Goal: Information Seeking & Learning: Compare options

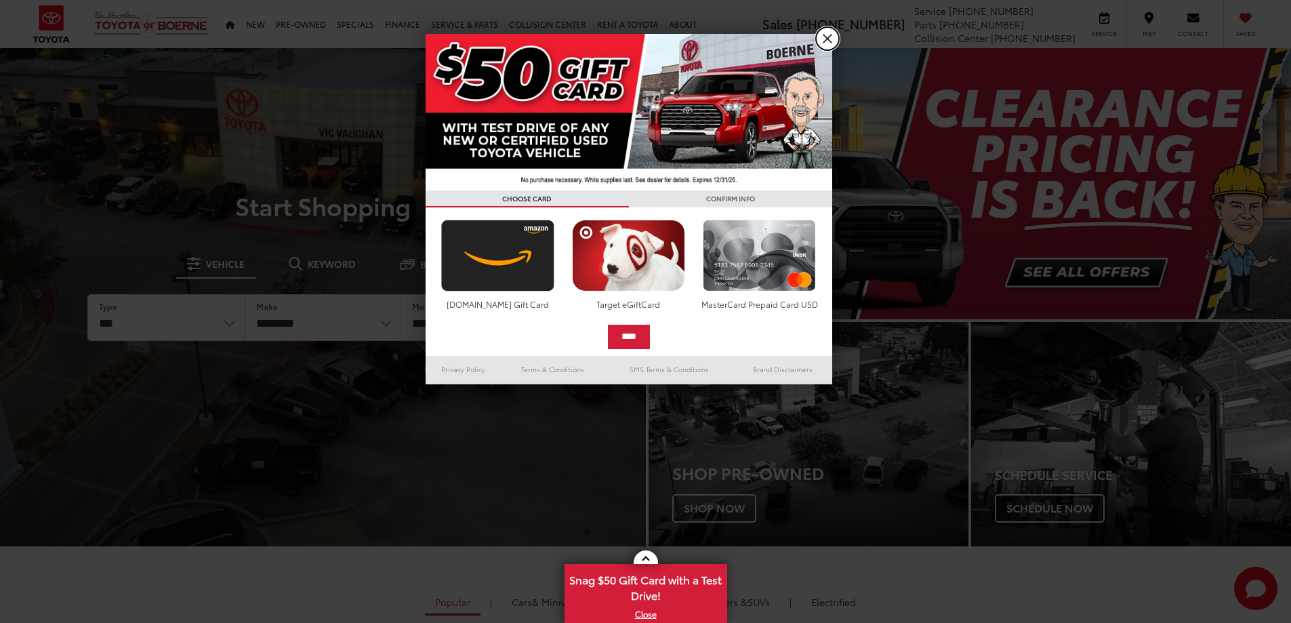
click at [828, 39] on link "X" at bounding box center [827, 38] width 23 height 23
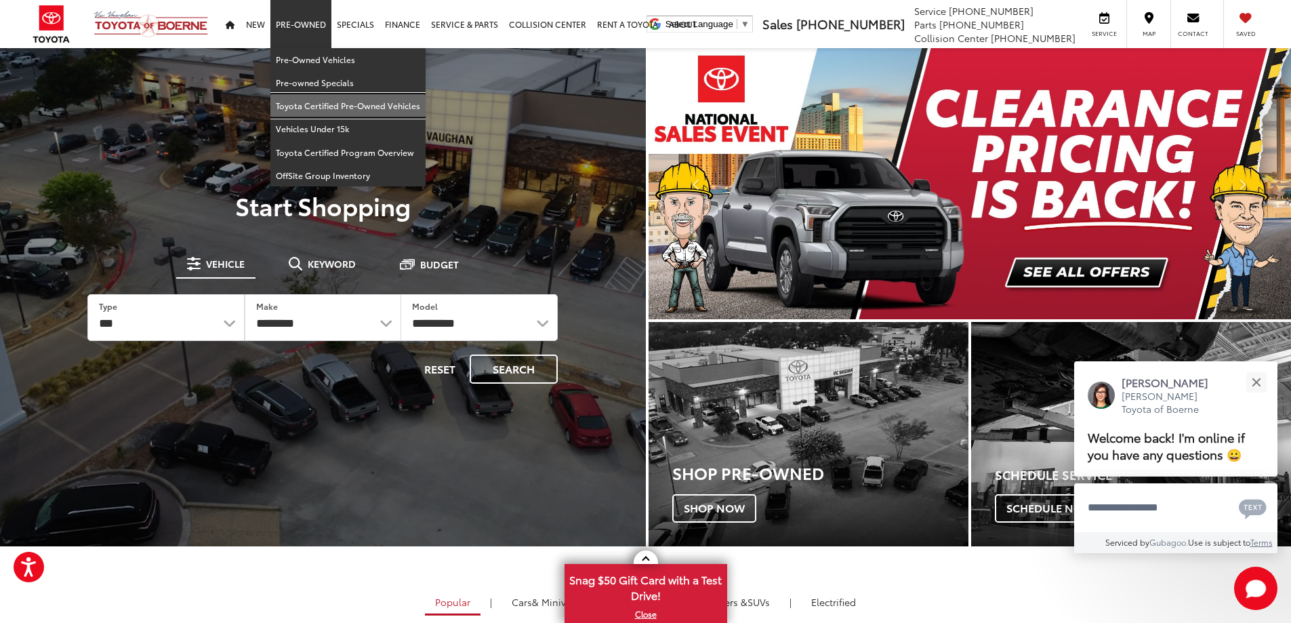
click at [316, 108] on link "Toyota Certified Pre-Owned Vehicles" at bounding box center [347, 105] width 155 height 23
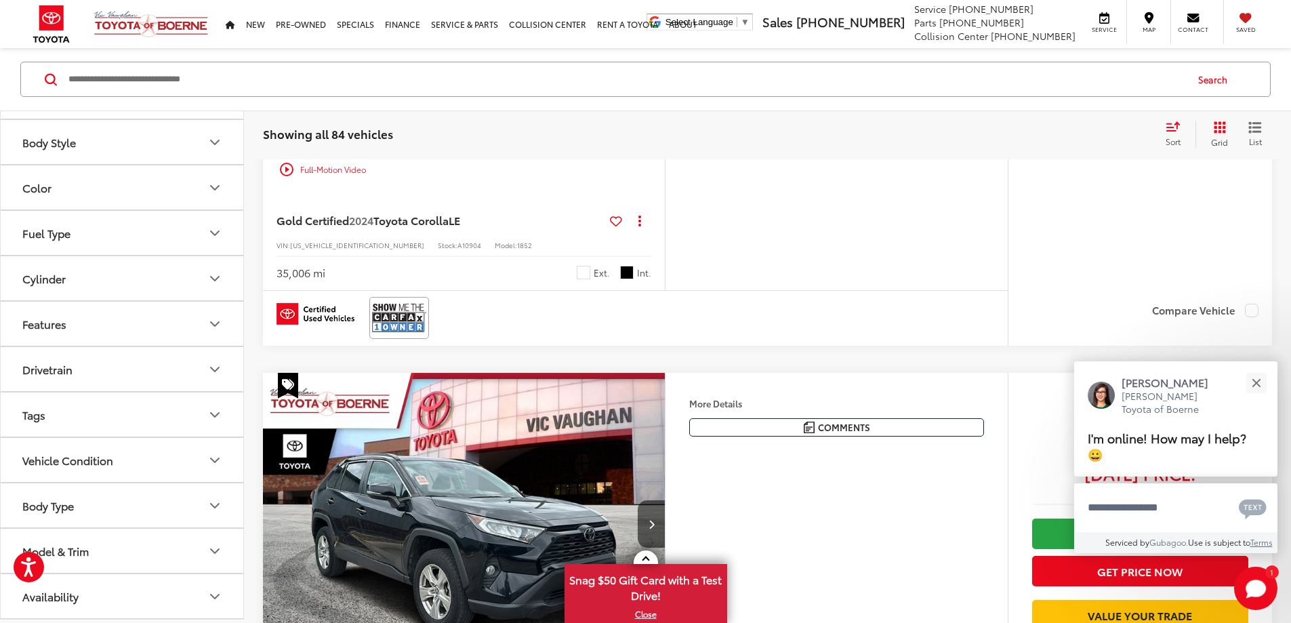
scroll to position [5219, 0]
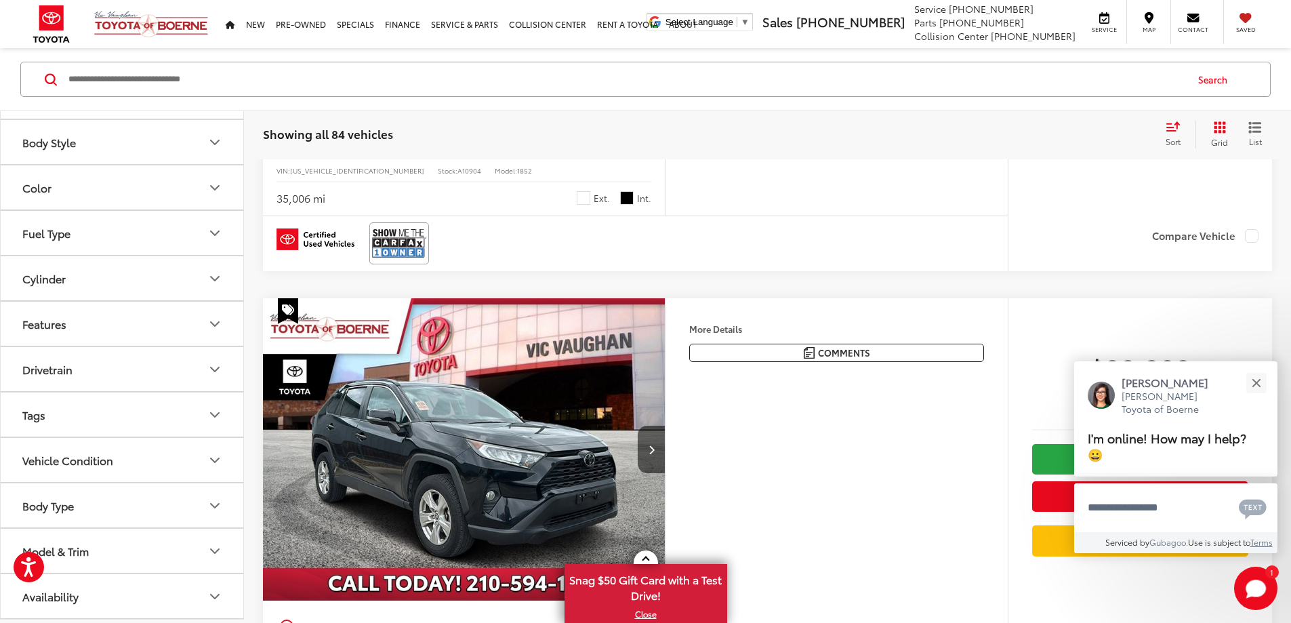
click at [105, 557] on button "Model & Trim" at bounding box center [123, 551] width 244 height 44
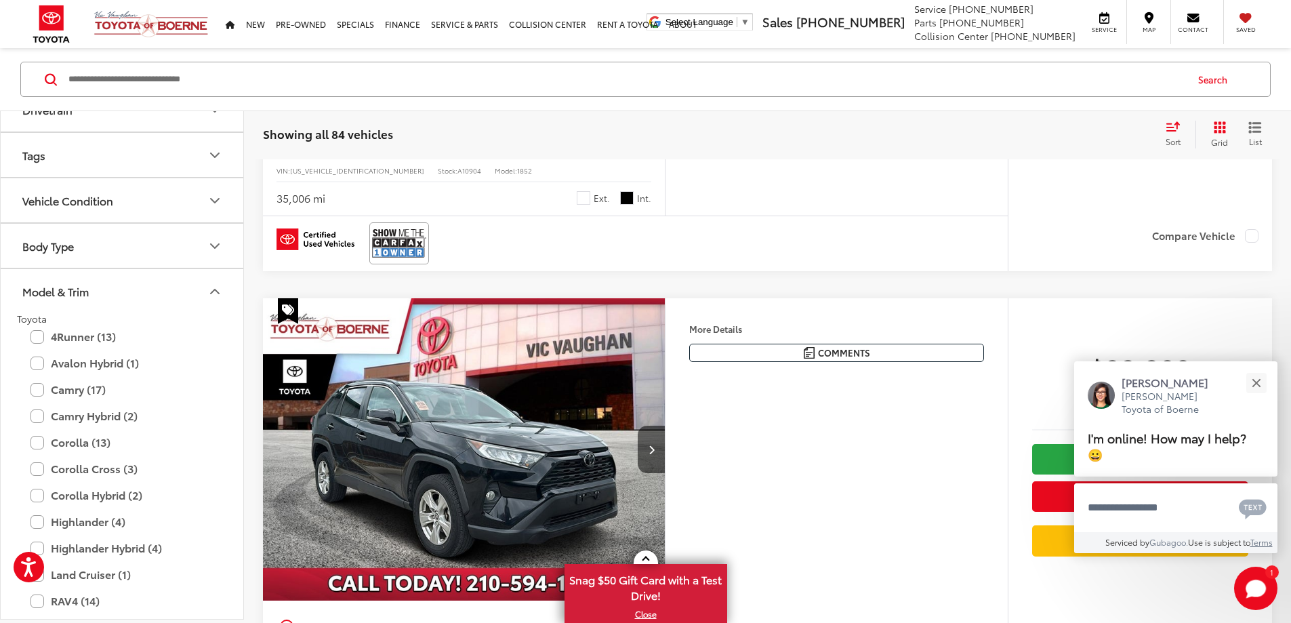
scroll to position [399, 0]
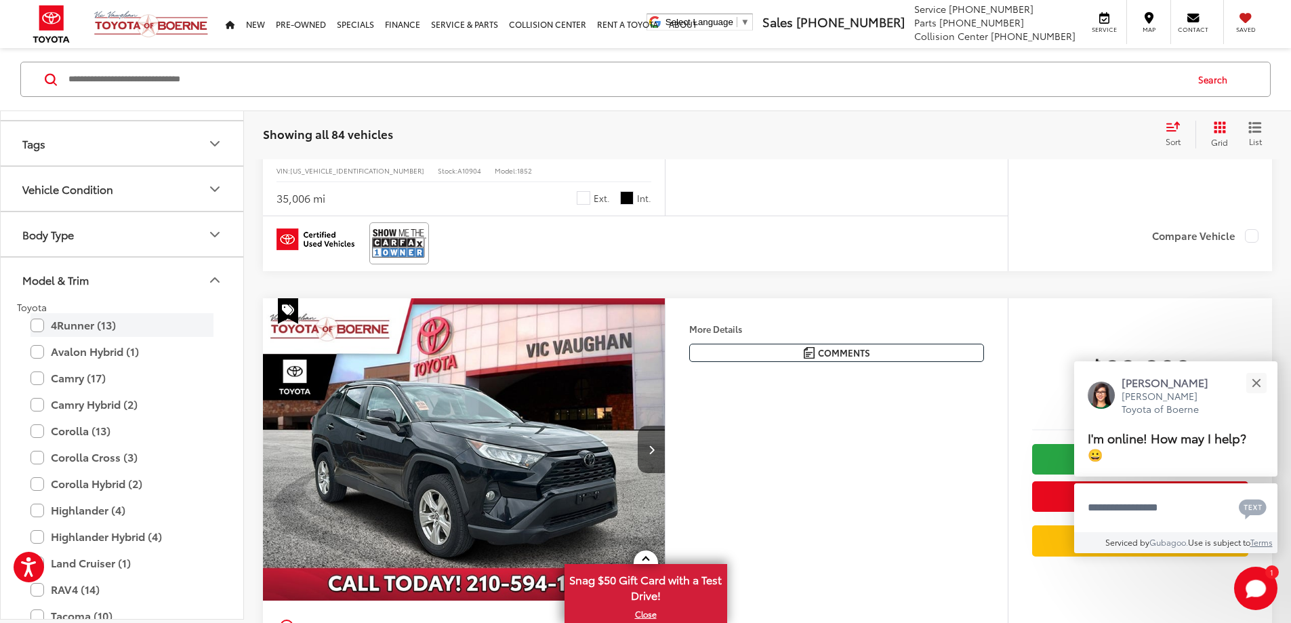
click at [73, 328] on label "4Runner (13)" at bounding box center [122, 325] width 183 height 24
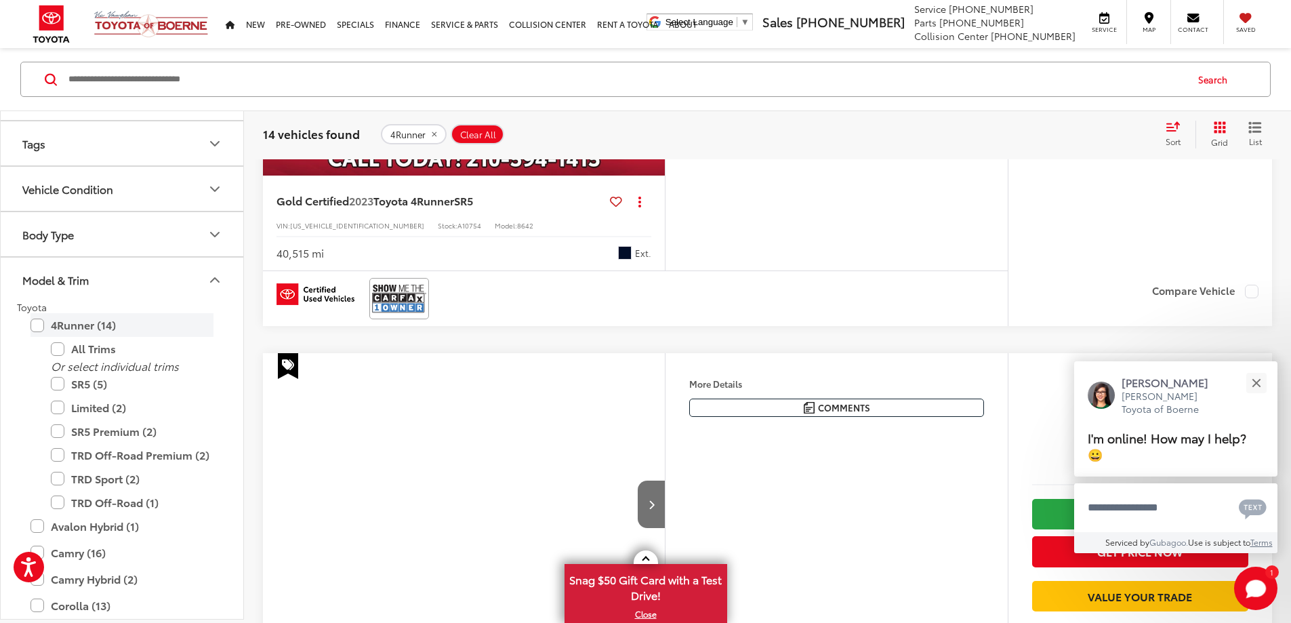
scroll to position [85, 0]
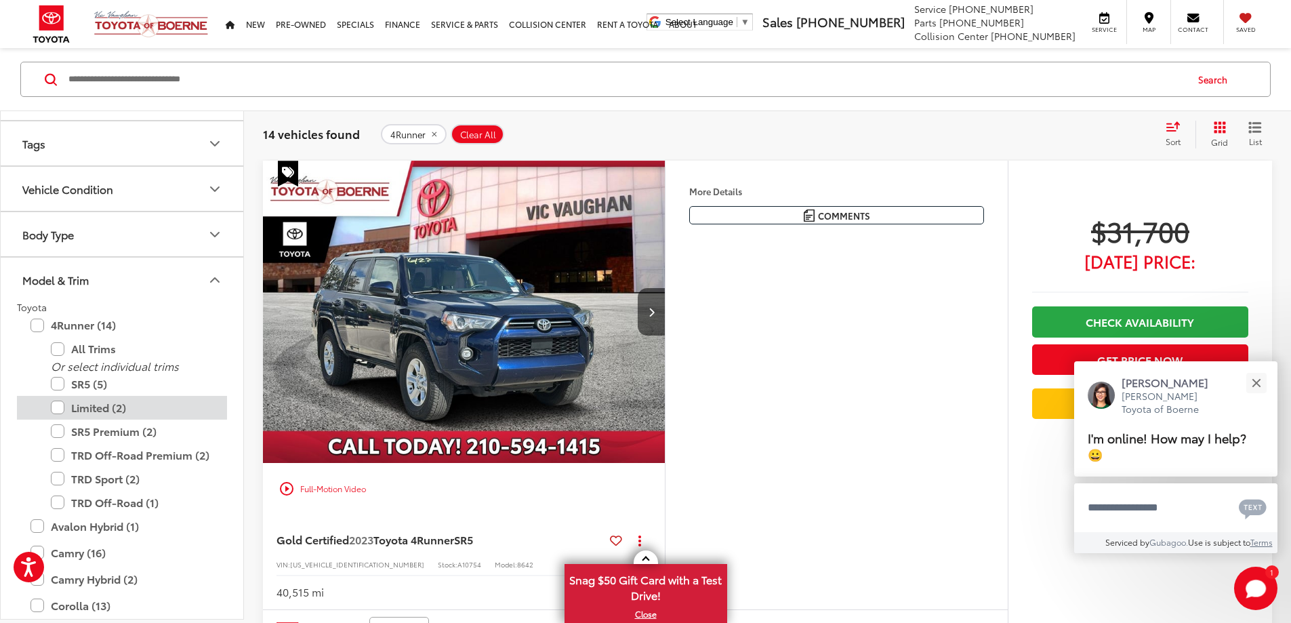
click at [102, 413] on label "Limited (2)" at bounding box center [132, 408] width 163 height 24
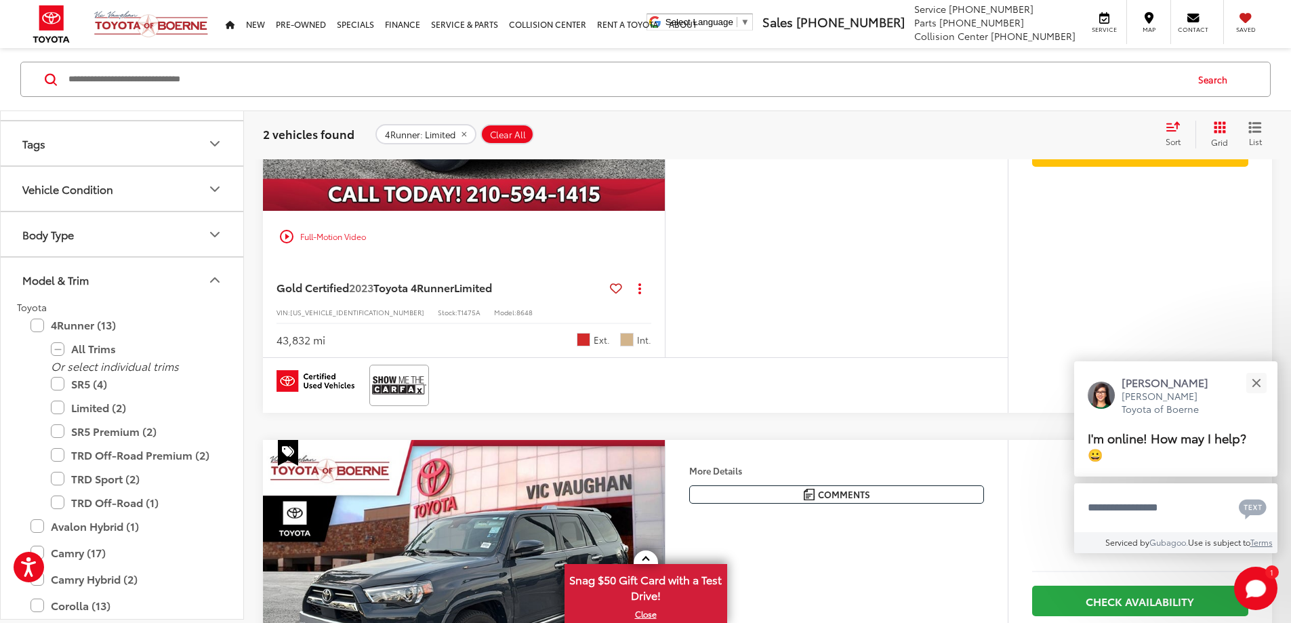
scroll to position [85, 0]
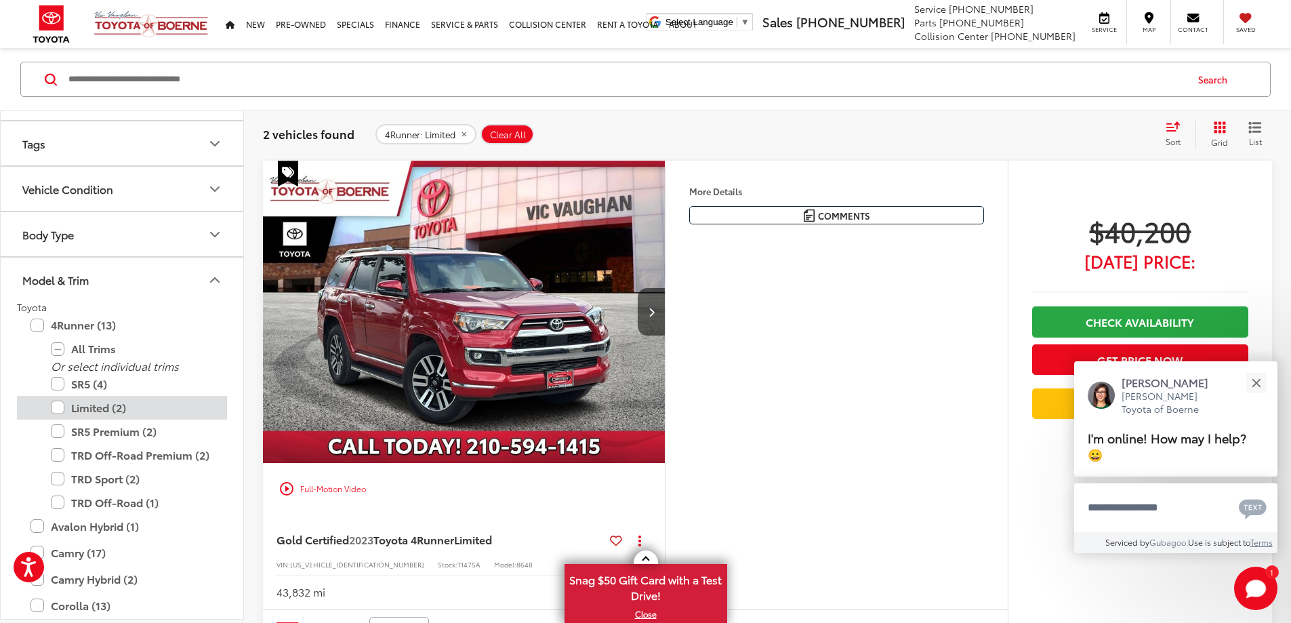
click at [94, 407] on label "Limited (2)" at bounding box center [132, 408] width 163 height 24
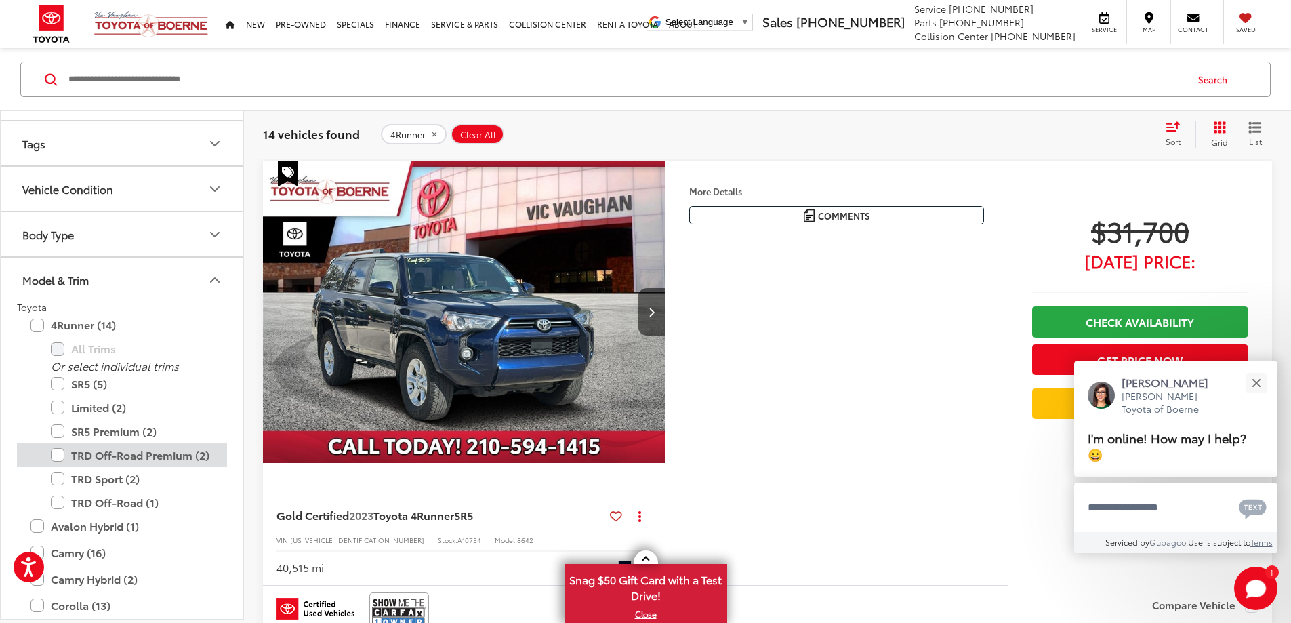
click at [126, 458] on label "TRD Off-Road Premium (2)" at bounding box center [132, 455] width 163 height 24
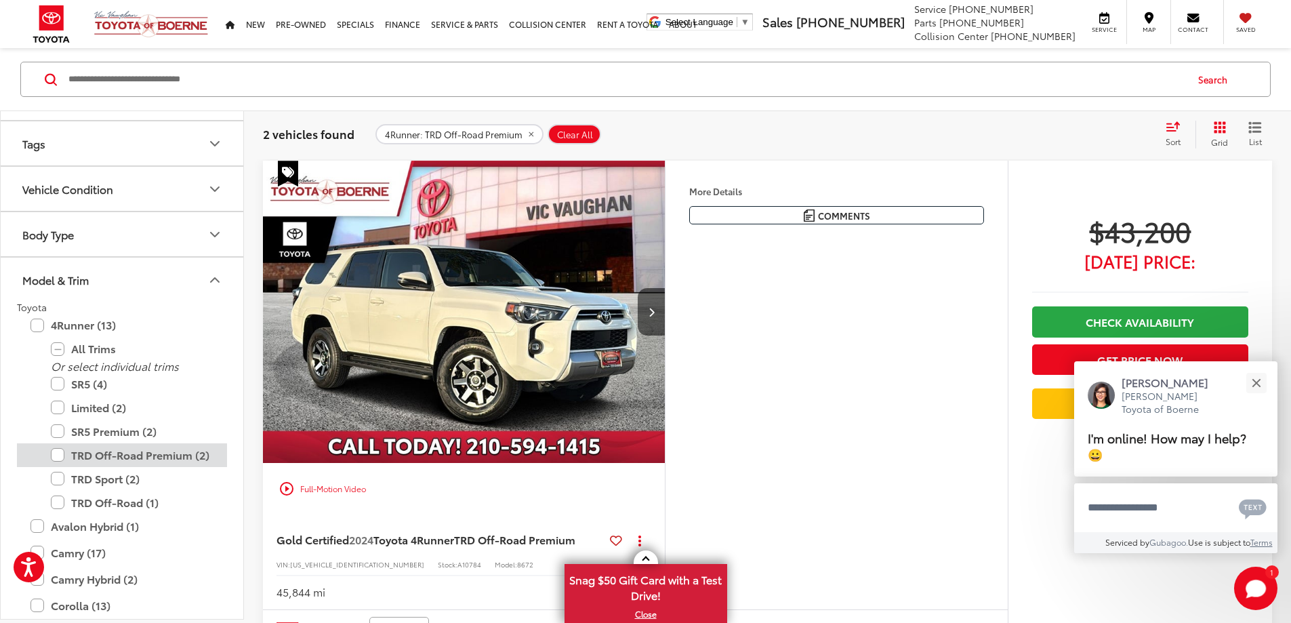
click at [126, 458] on label "TRD Off-Road Premium (2)" at bounding box center [132, 455] width 163 height 24
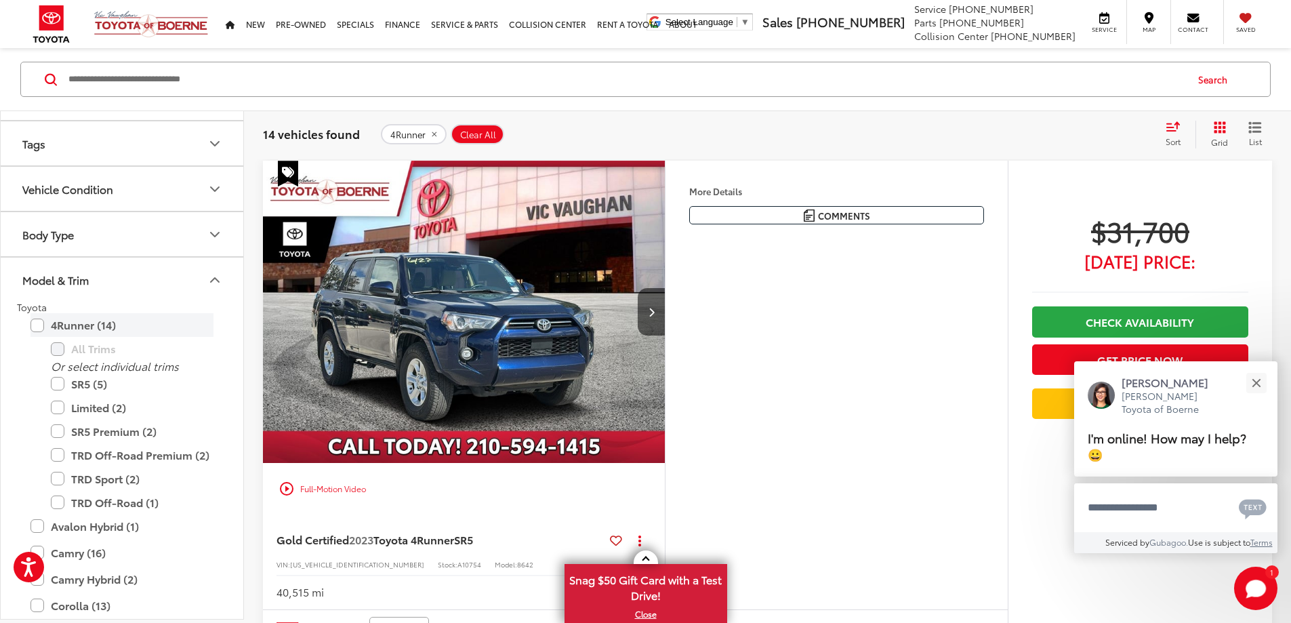
click at [37, 325] on label "4Runner (14)" at bounding box center [122, 325] width 183 height 24
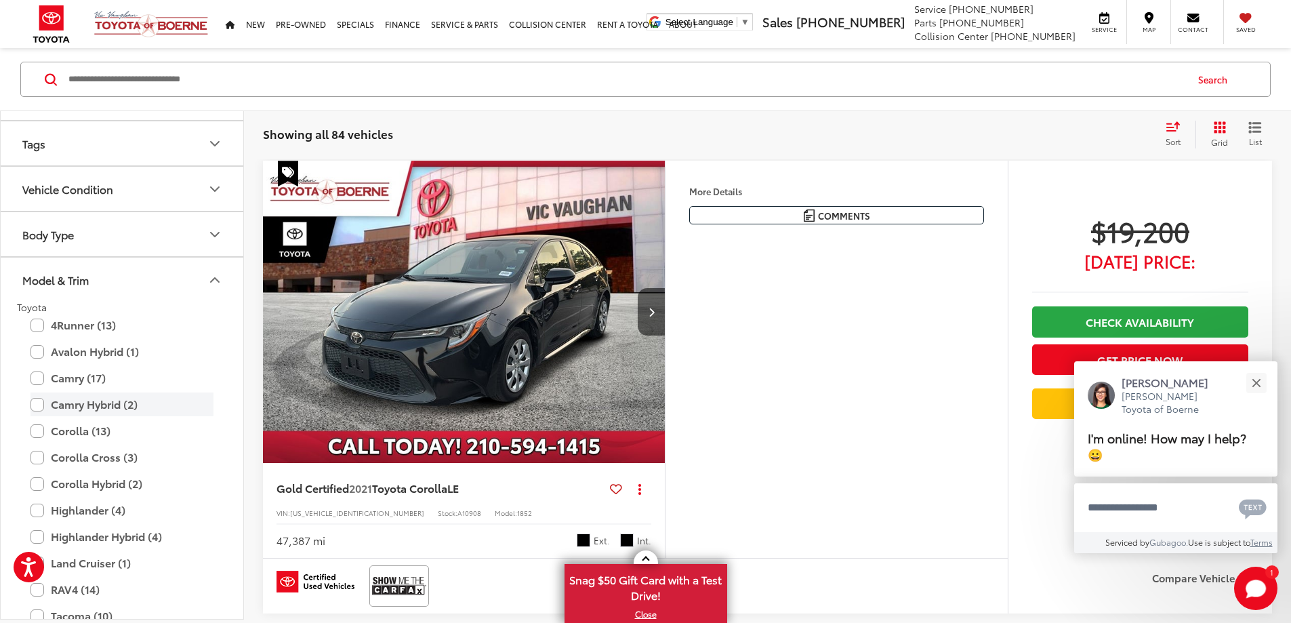
click at [83, 405] on label "Camry Hybrid (2)" at bounding box center [122, 404] width 183 height 24
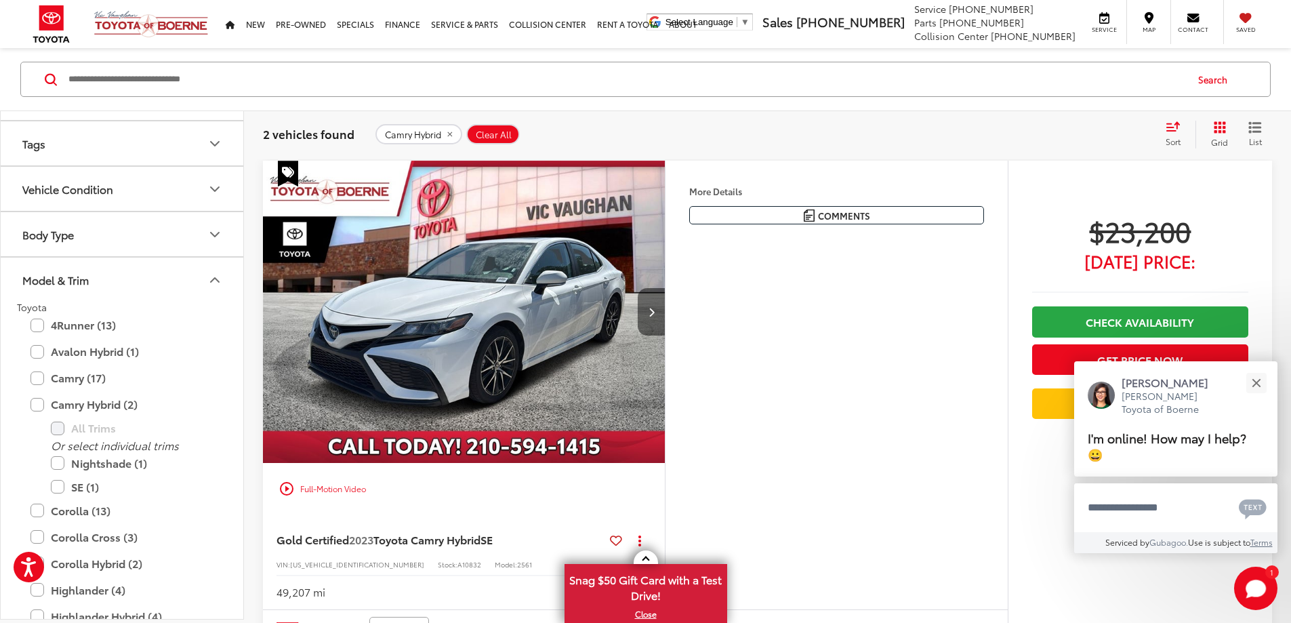
click at [665, 336] on button "Next image" at bounding box center [651, 311] width 27 height 47
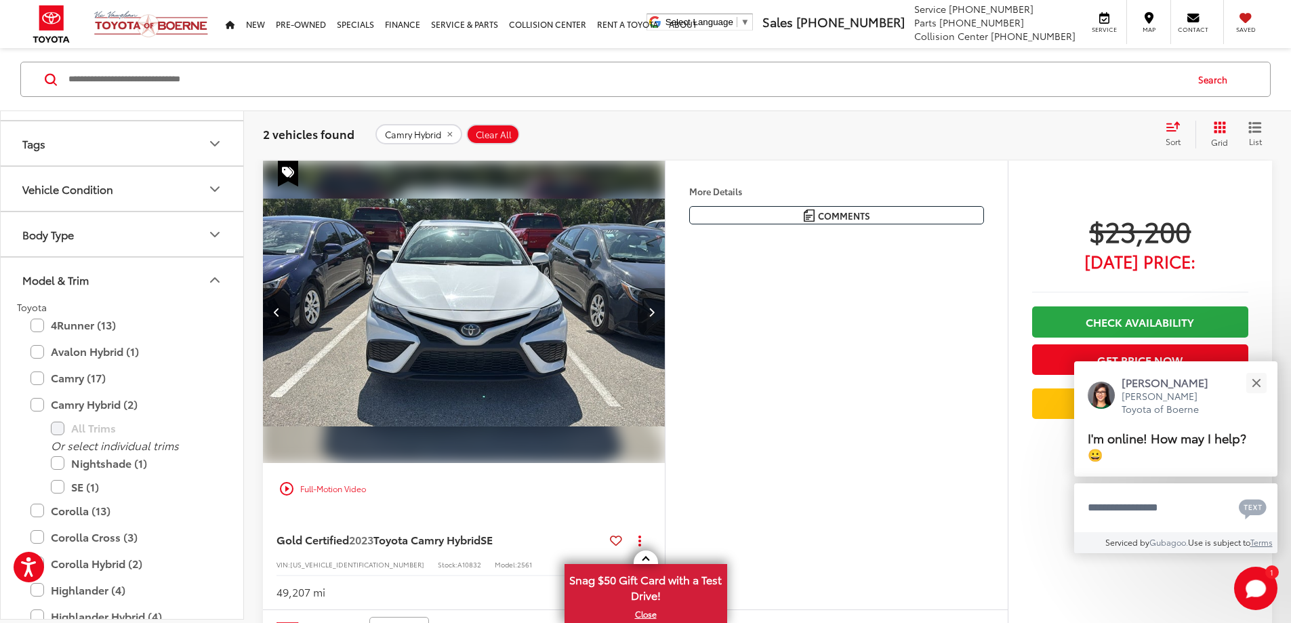
click at [665, 336] on button "Next image" at bounding box center [651, 311] width 27 height 47
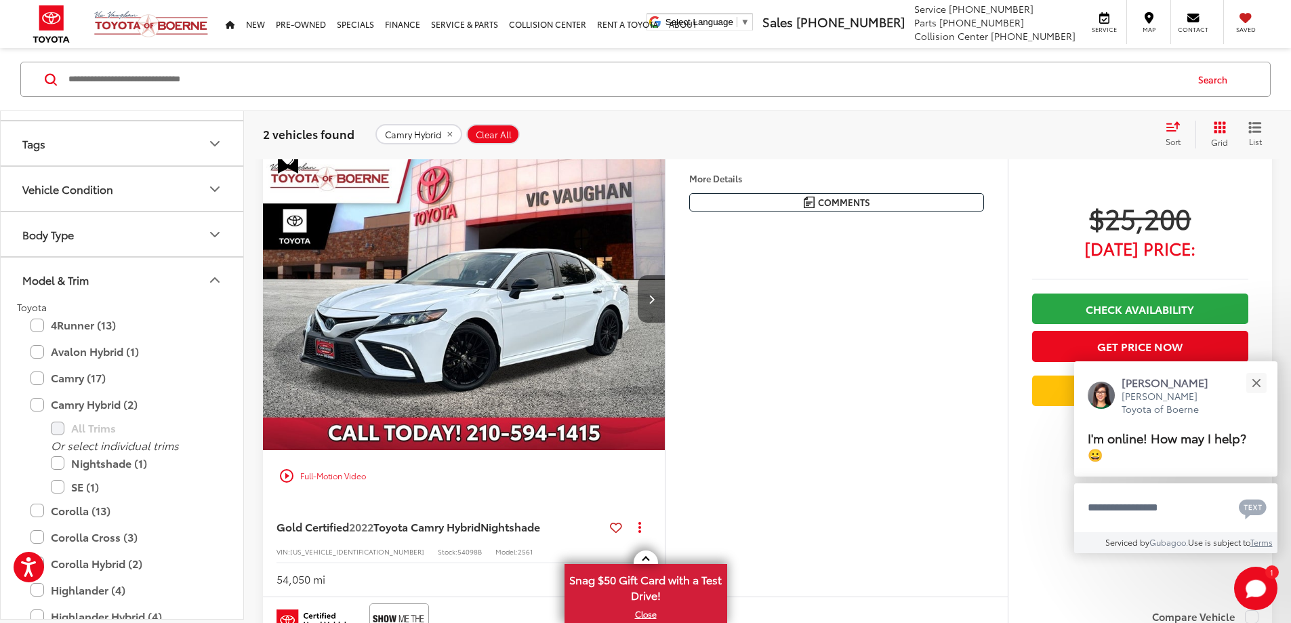
scroll to position [627, 0]
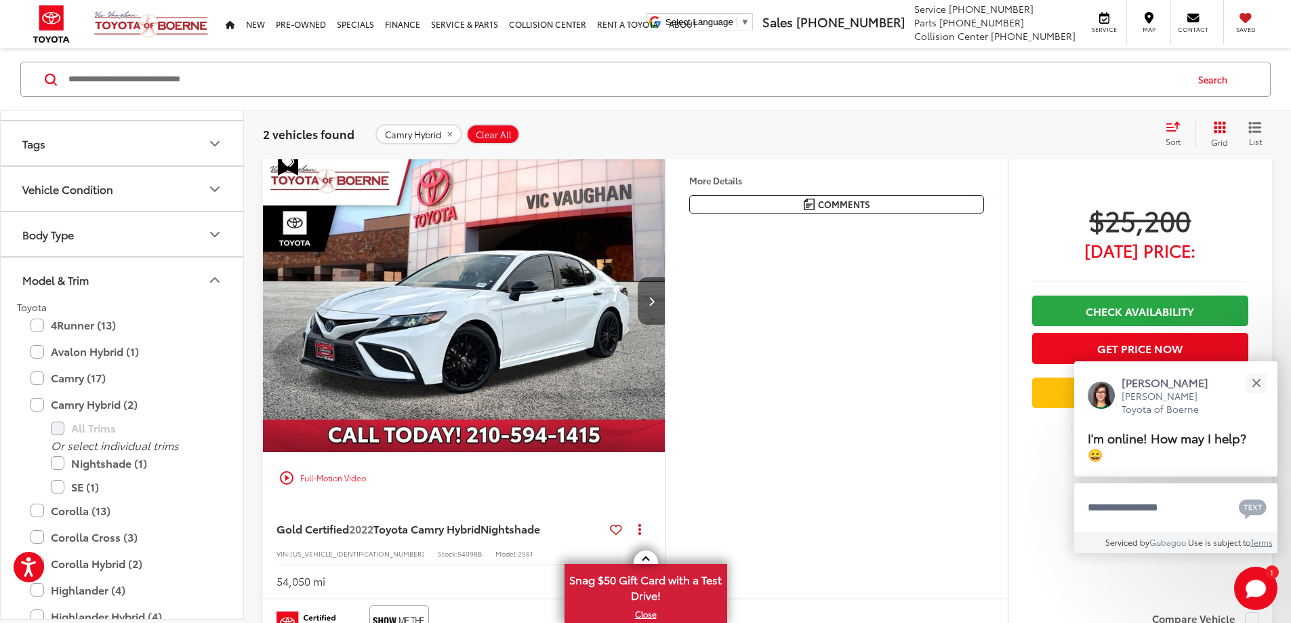
click at [655, 306] on icon "Next image" at bounding box center [652, 300] width 6 height 9
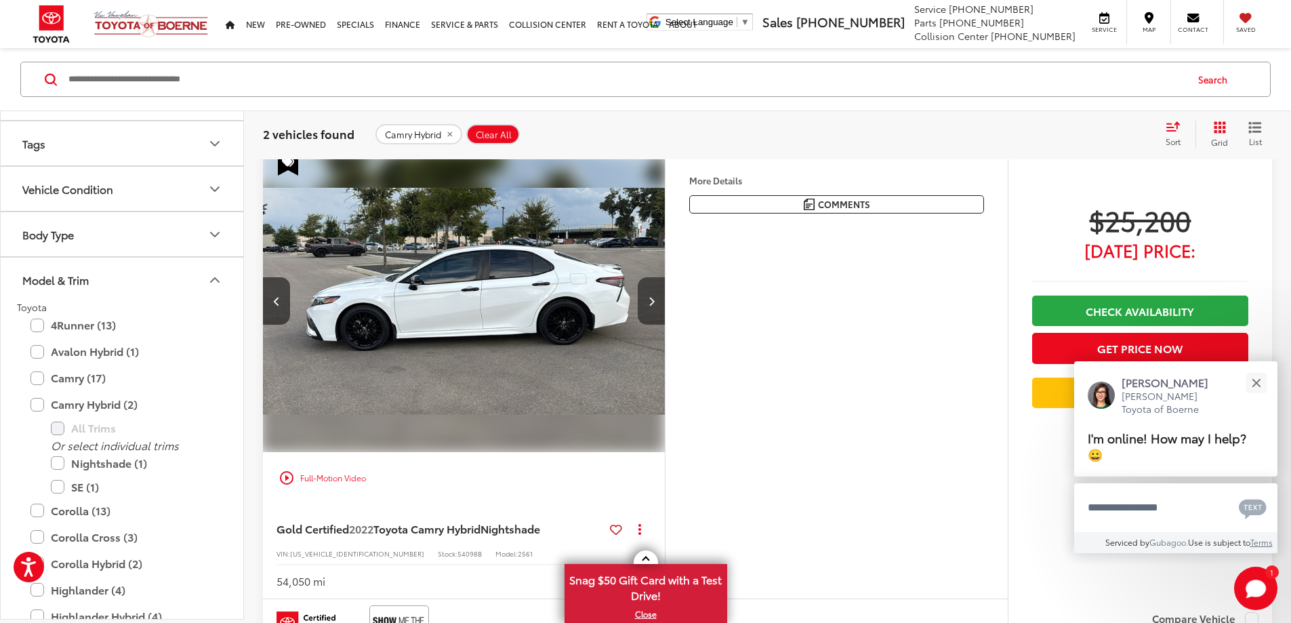
click at [655, 306] on icon "Next image" at bounding box center [652, 300] width 6 height 9
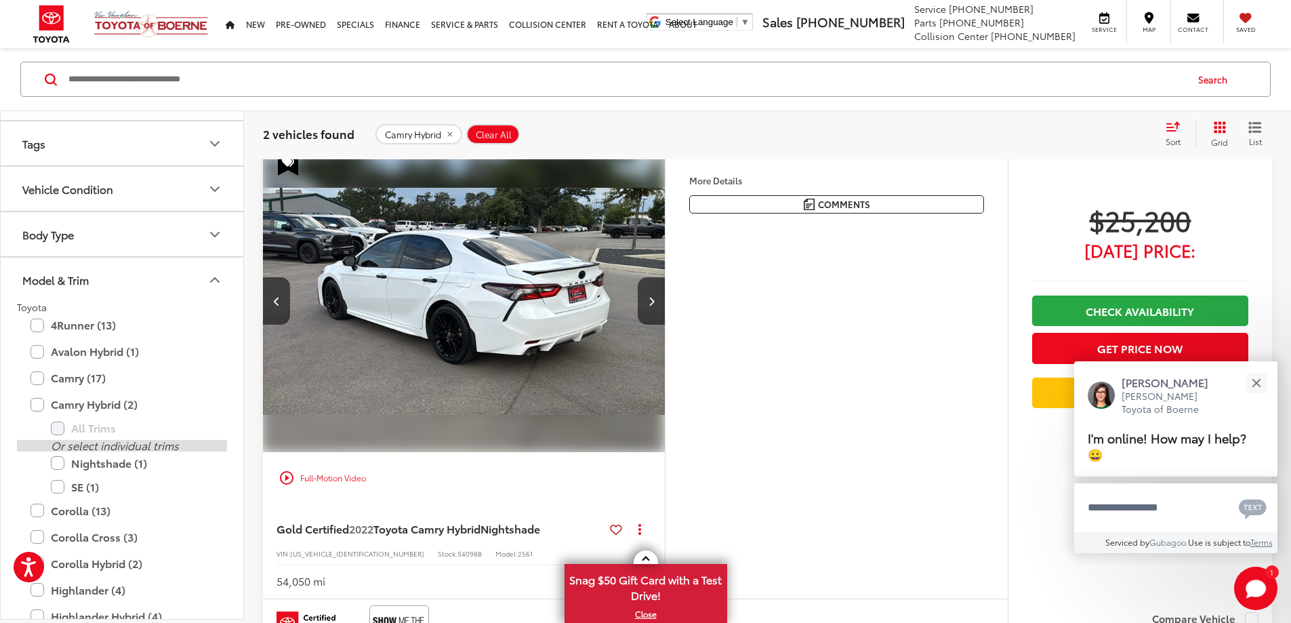
scroll to position [0, 1028]
click at [49, 408] on label "Camry Hybrid (2)" at bounding box center [122, 404] width 183 height 24
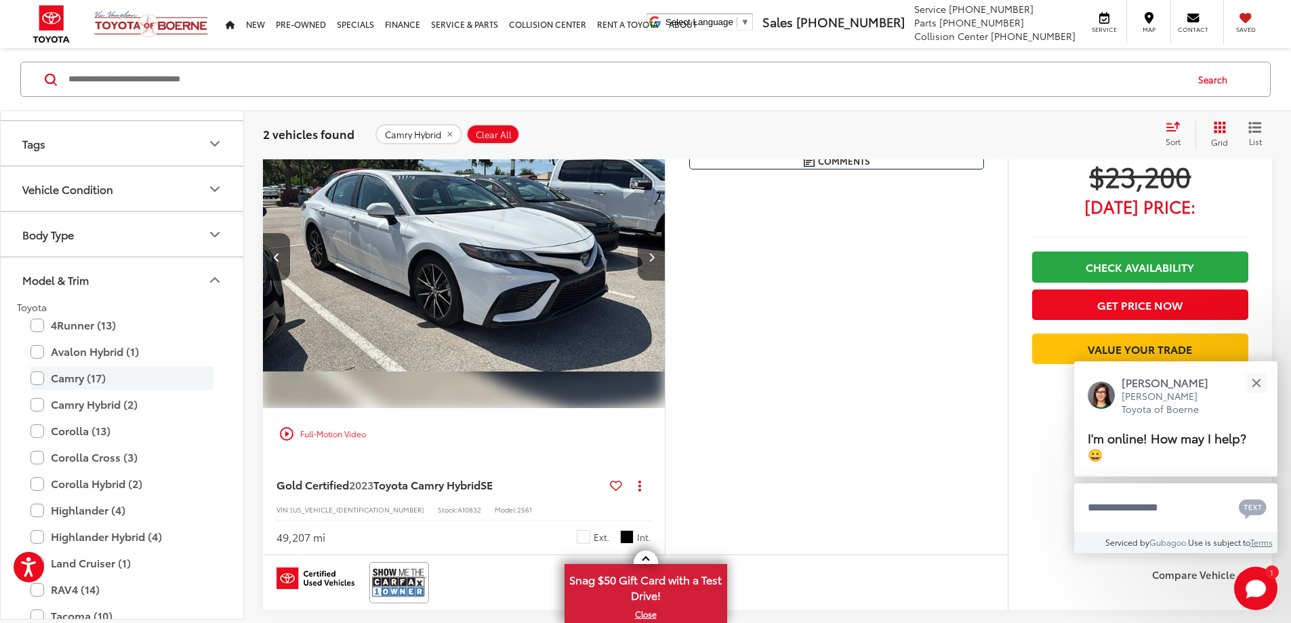
scroll to position [85, 0]
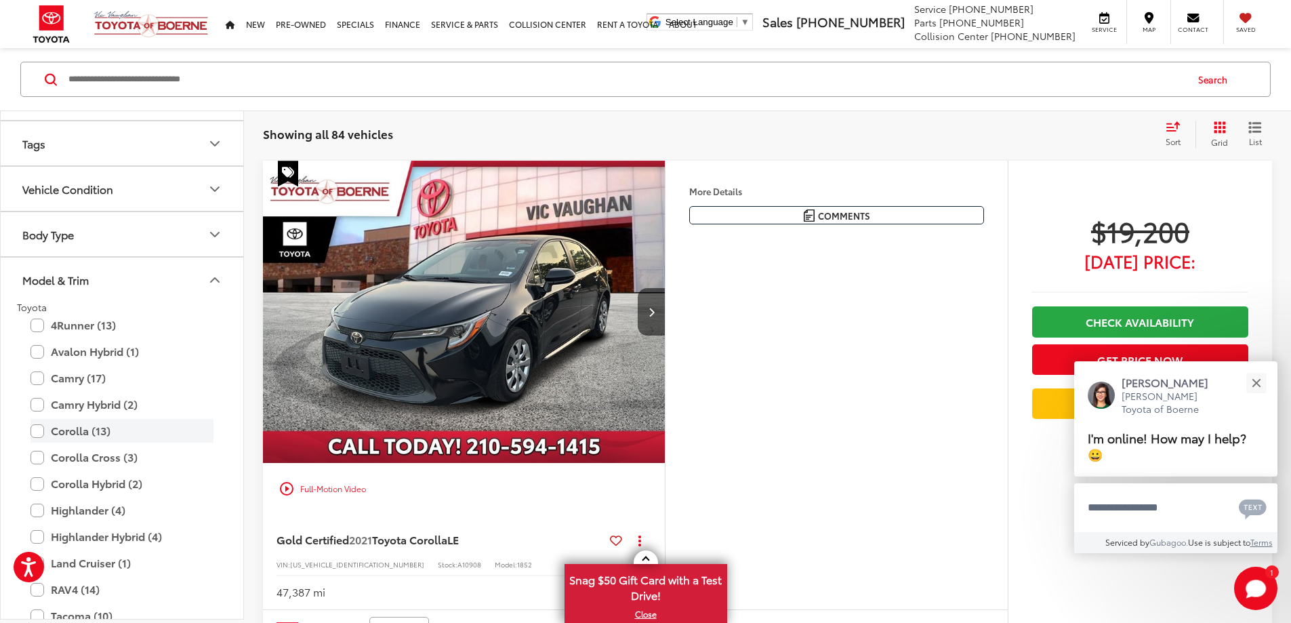
click at [76, 431] on label "Corolla (13)" at bounding box center [122, 431] width 183 height 24
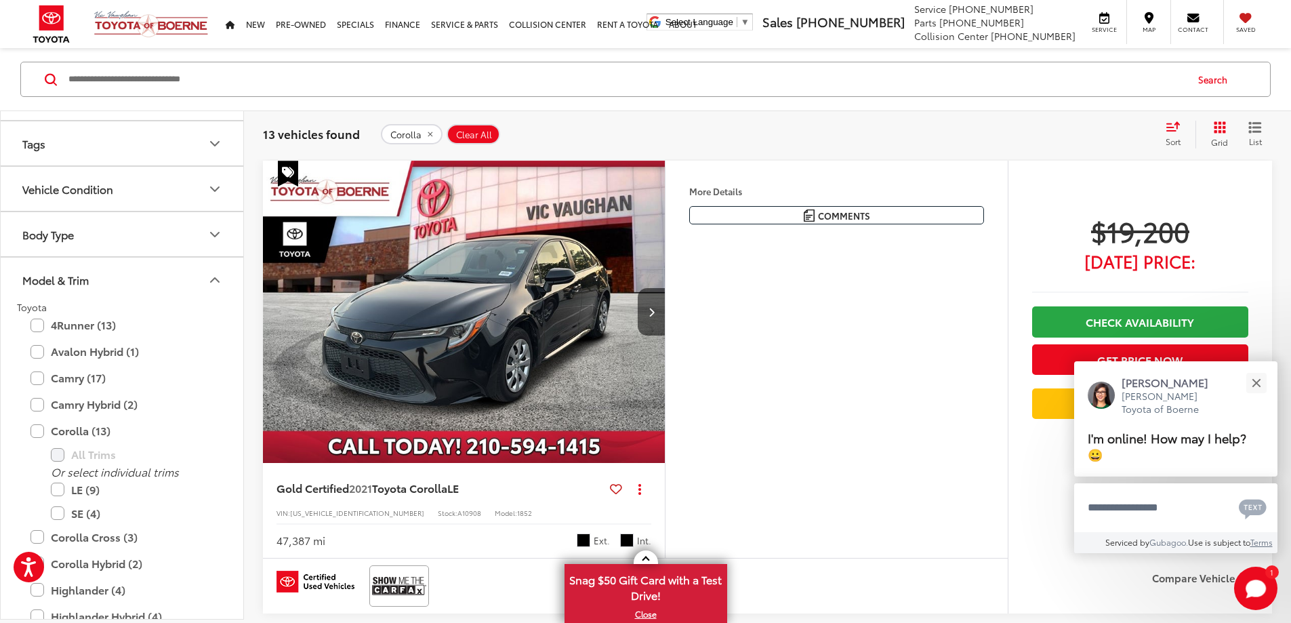
click at [72, 512] on label "SE (4)" at bounding box center [132, 514] width 163 height 24
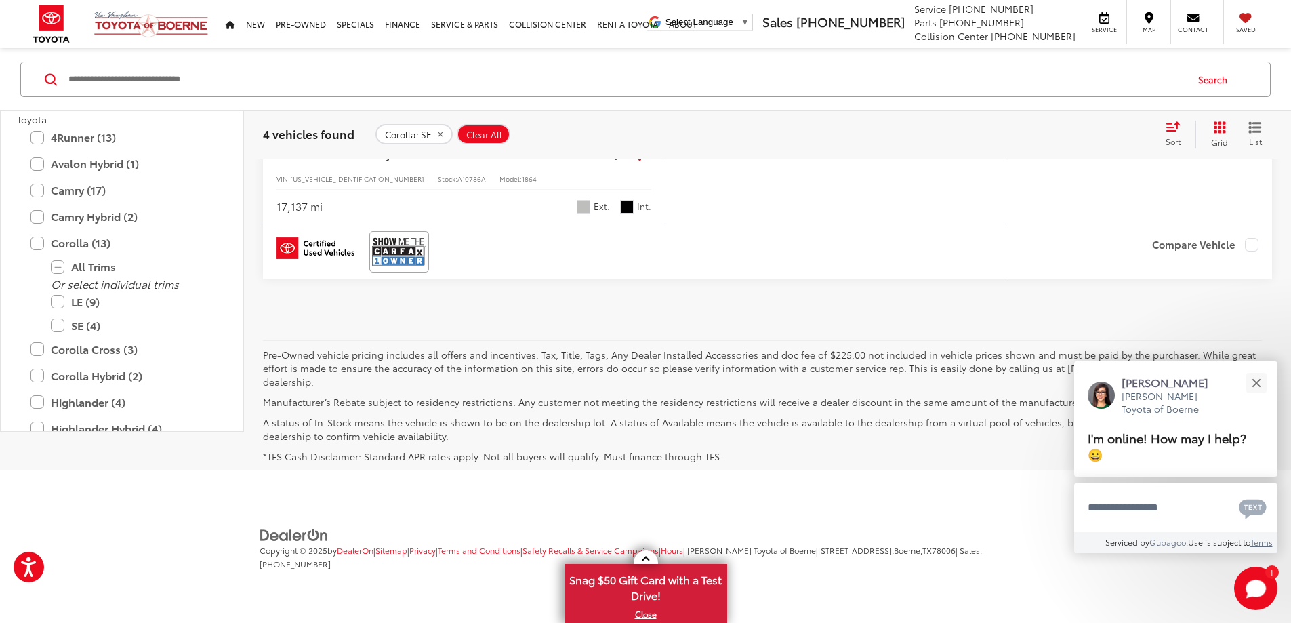
scroll to position [2186, 0]
click at [70, 255] on label "Corolla (13)" at bounding box center [122, 243] width 183 height 24
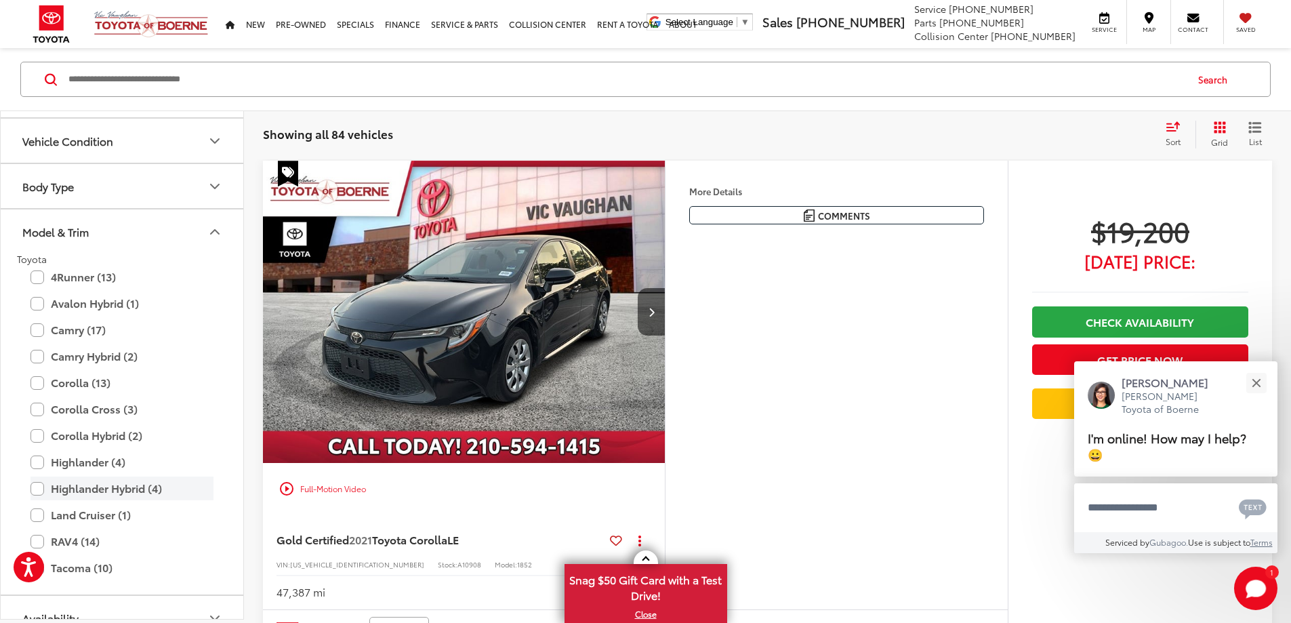
scroll to position [469, 0]
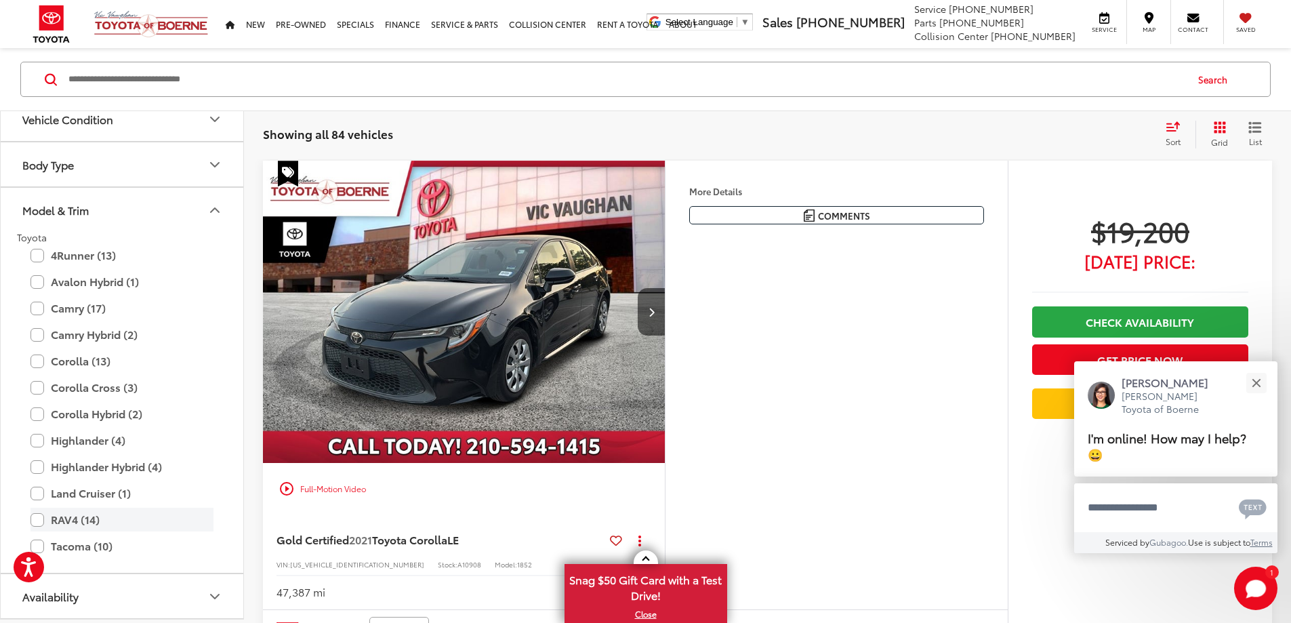
click at [77, 522] on label "RAV4 (14)" at bounding box center [122, 520] width 183 height 24
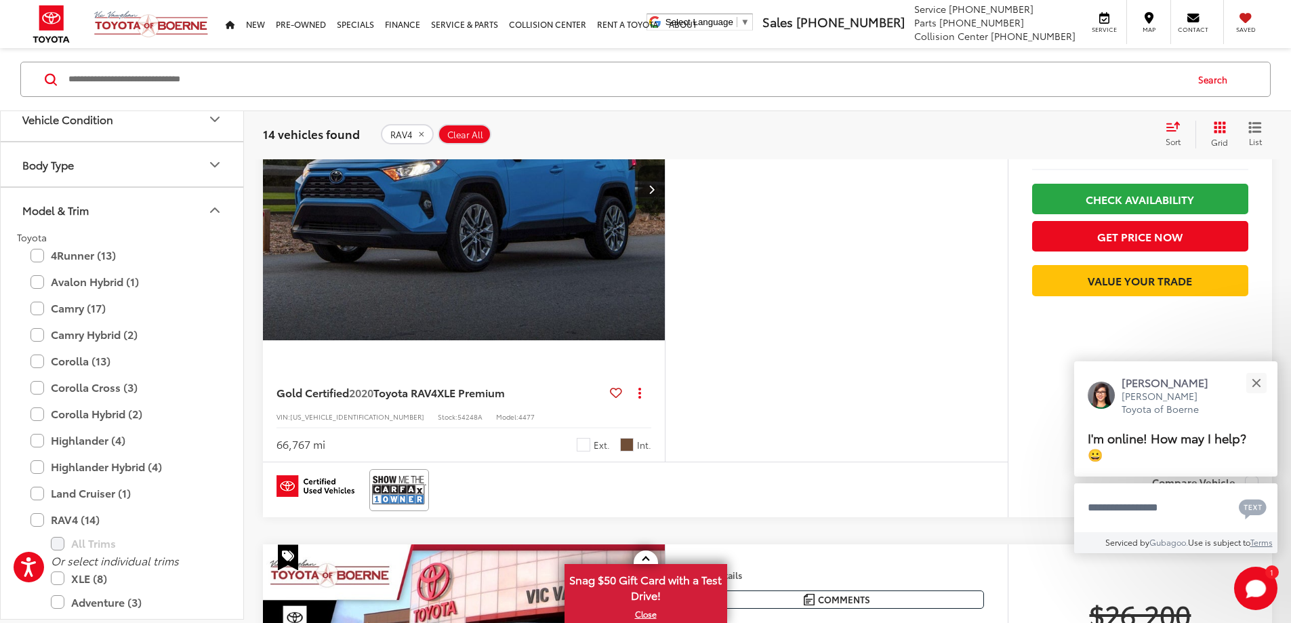
scroll to position [1373, 0]
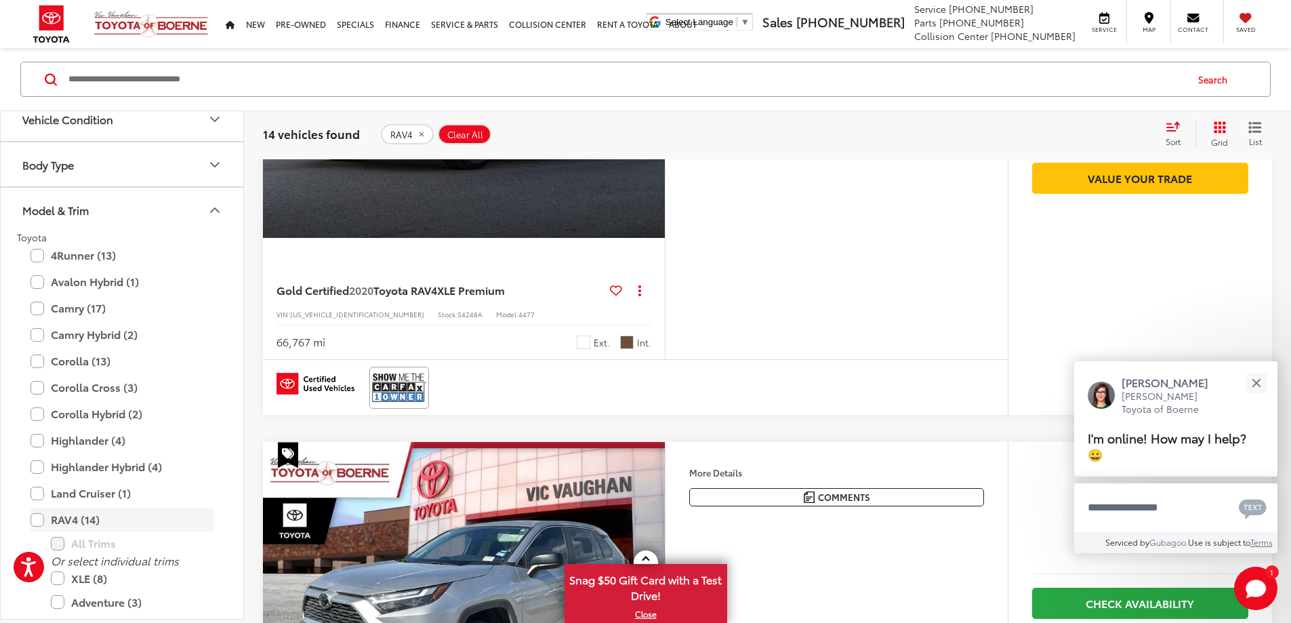
click at [56, 519] on label "RAV4 (14)" at bounding box center [122, 520] width 183 height 24
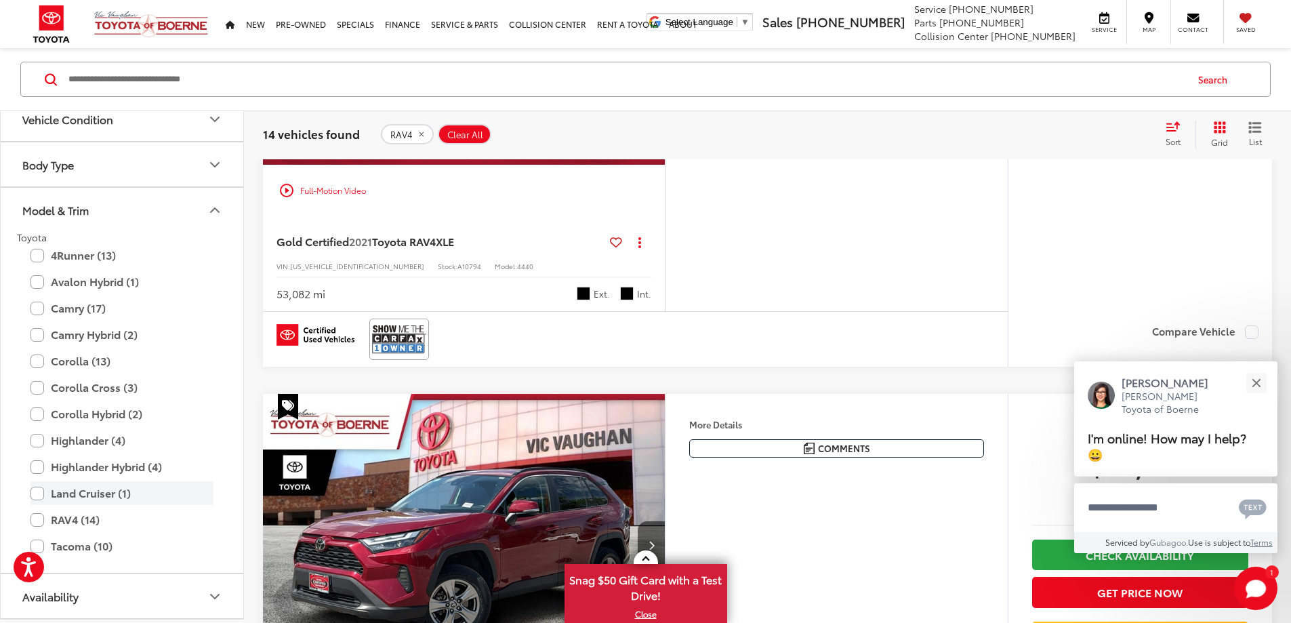
scroll to position [138, 0]
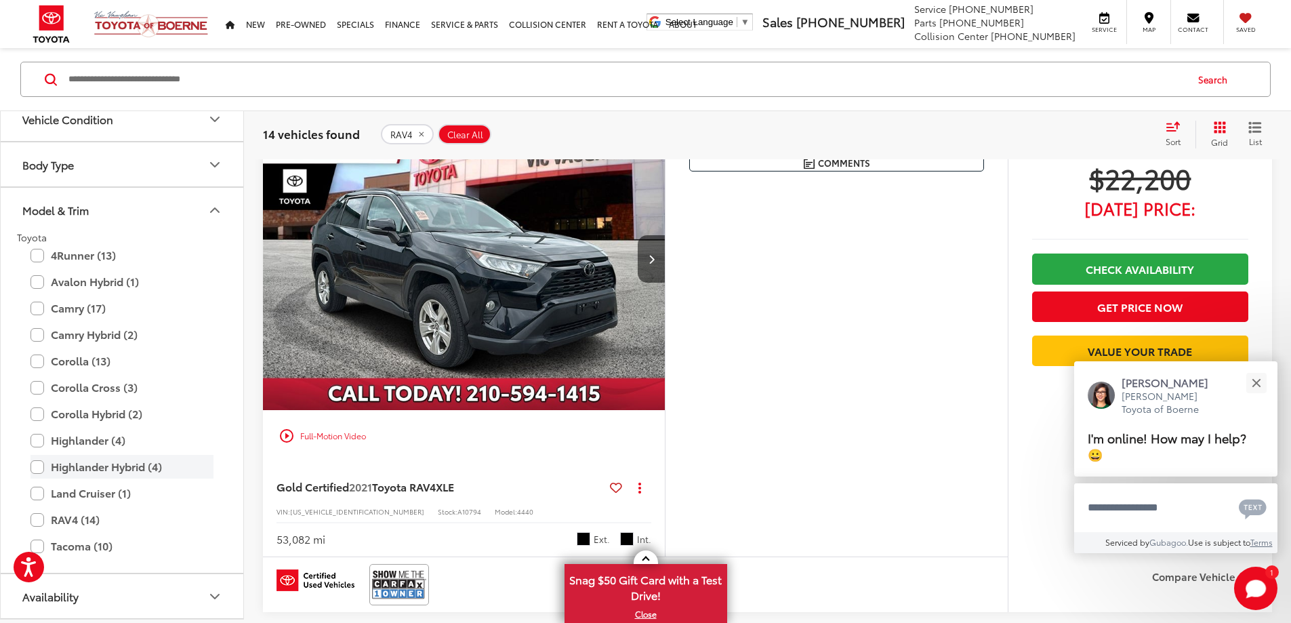
click at [73, 471] on label "Highlander Hybrid (4)" at bounding box center [122, 467] width 183 height 24
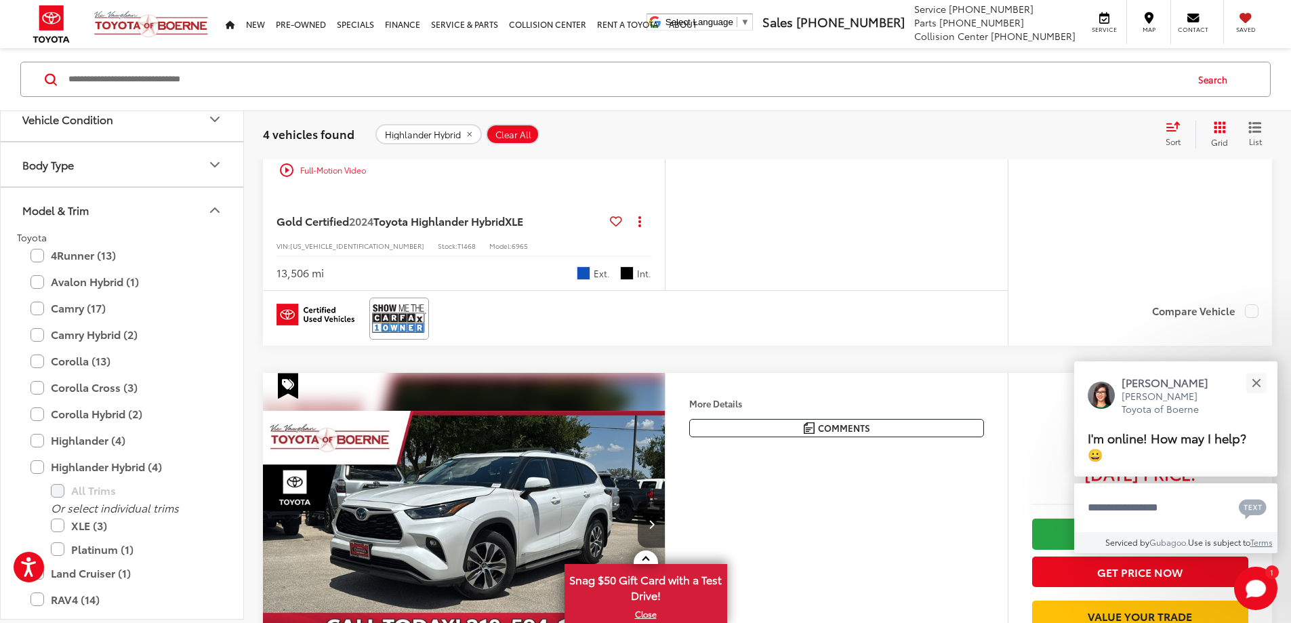
scroll to position [1440, 0]
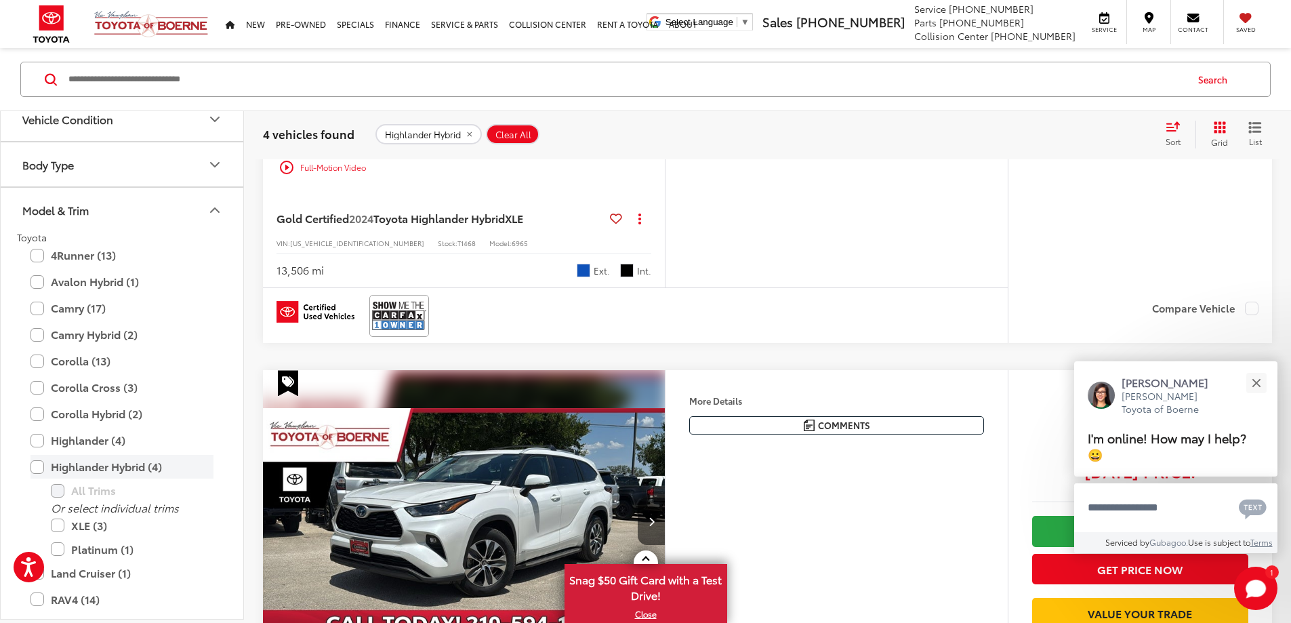
click at [86, 466] on label "Highlander Hybrid (4)" at bounding box center [122, 467] width 183 height 24
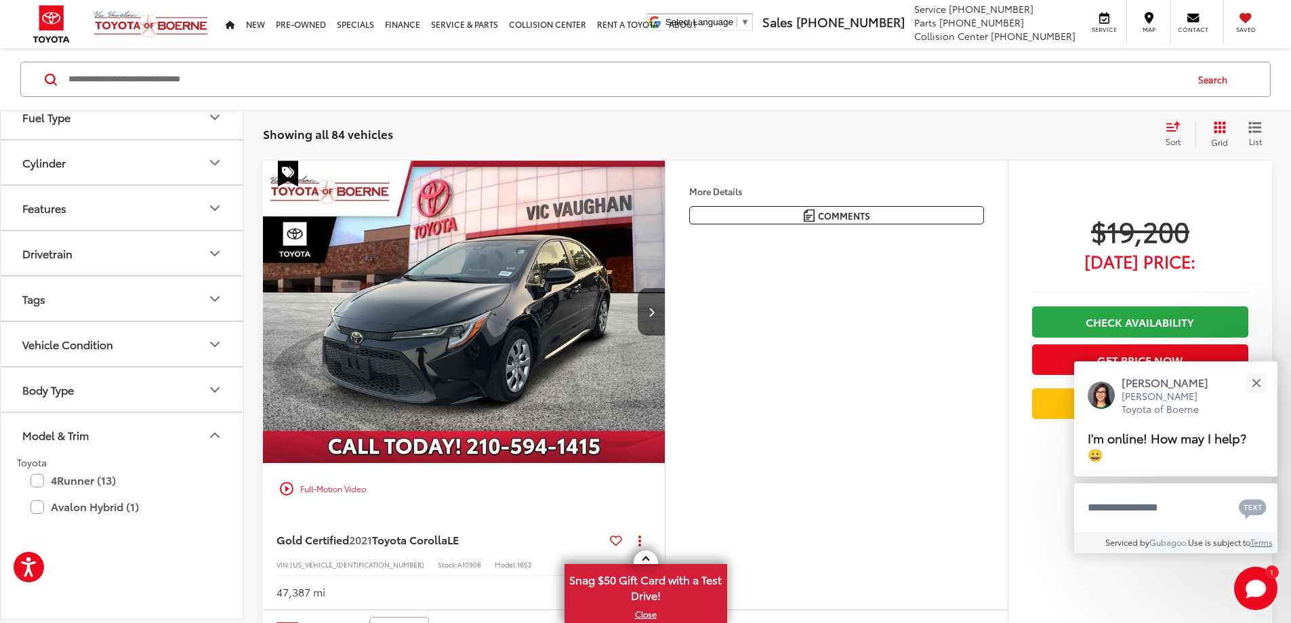
scroll to position [130, 0]
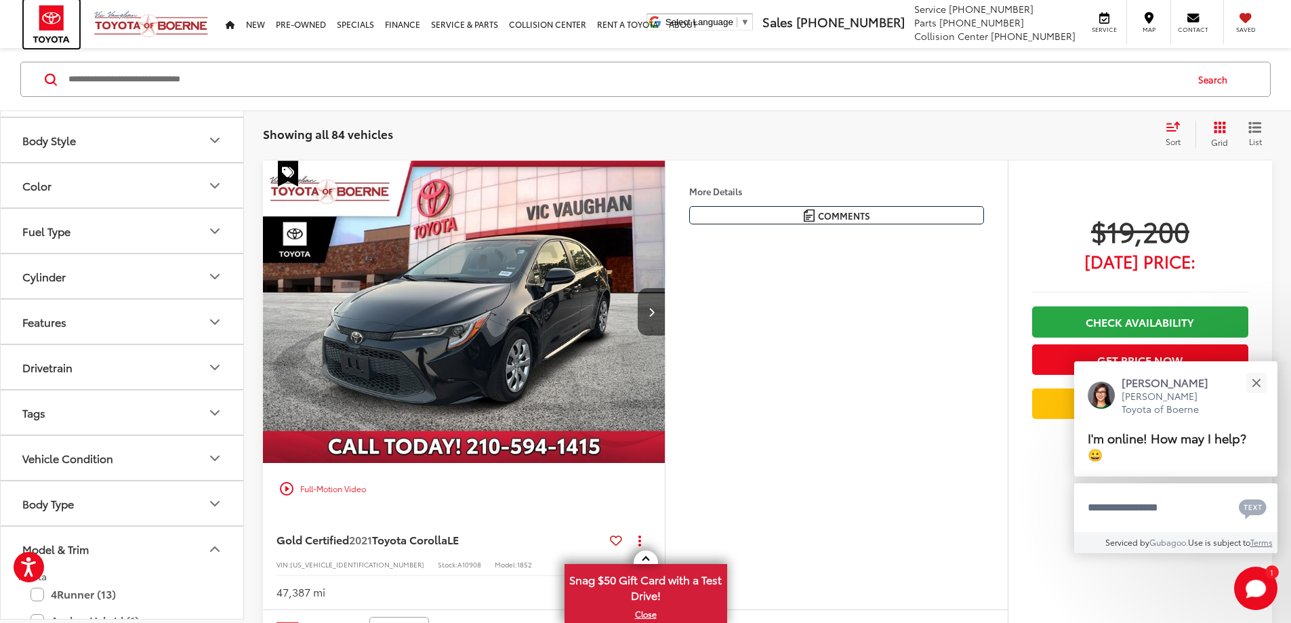
click at [50, 18] on img at bounding box center [52, 24] width 56 height 48
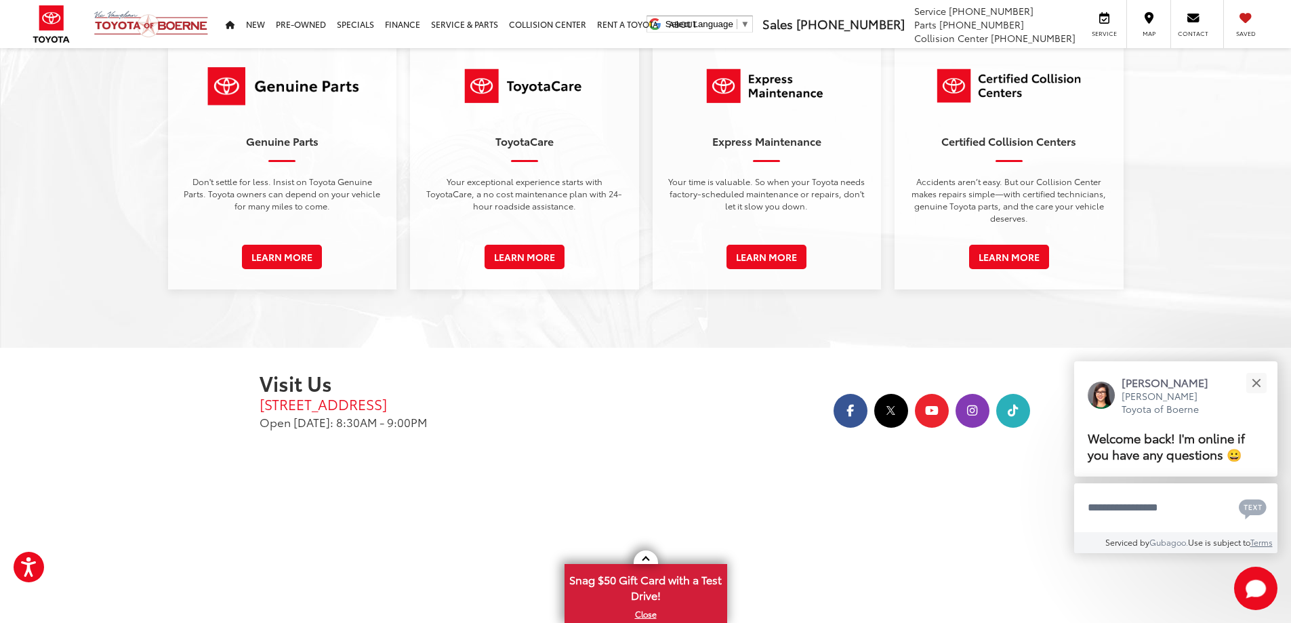
scroll to position [2261, 0]
